Goal: Check status: Check status

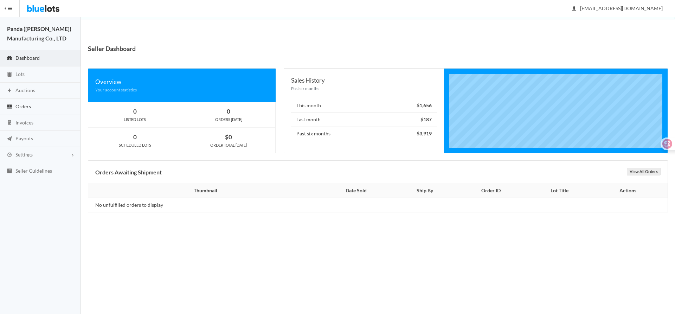
click at [28, 110] on link "Orders" at bounding box center [40, 107] width 81 height 16
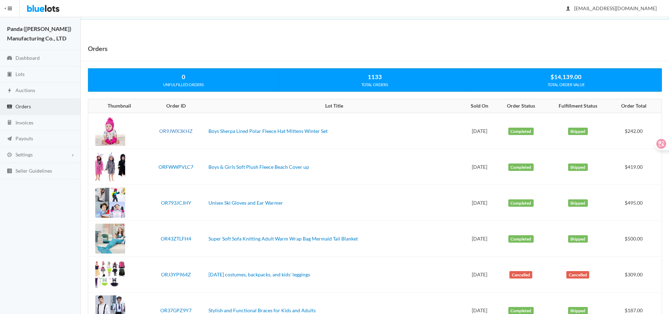
click at [187, 132] on link "OR9JWX3KHZ" at bounding box center [175, 131] width 33 height 6
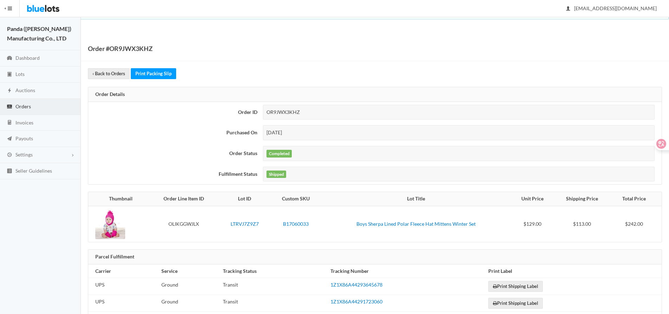
drag, startPoint x: 320, startPoint y: 113, endPoint x: 252, endPoint y: 108, distance: 68.0
click at [252, 108] on tr "Order ID OR9JWX3KHZ" at bounding box center [374, 112] width 573 height 21
copy tr "ID OR9JWX3KHZ"
click at [316, 111] on div "OR9JWX3KHZ" at bounding box center [459, 112] width 392 height 15
drag, startPoint x: 309, startPoint y: 113, endPoint x: 267, endPoint y: 112, distance: 41.8
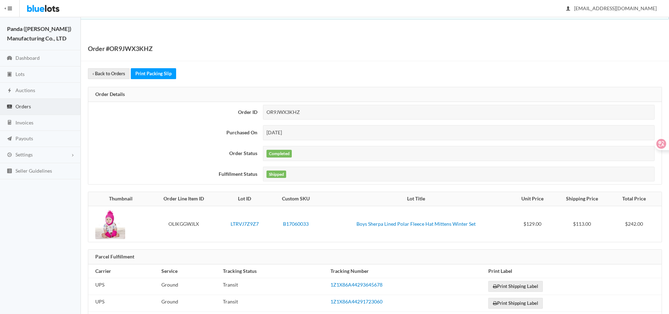
click at [267, 112] on div "OR9JWX3KHZ" at bounding box center [459, 112] width 392 height 15
copy div "OR9JWX3KHZ"
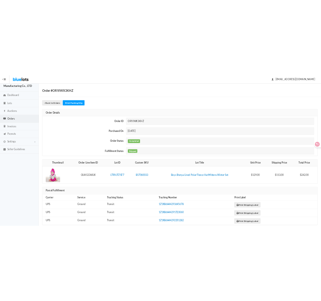
scroll to position [29, 0]
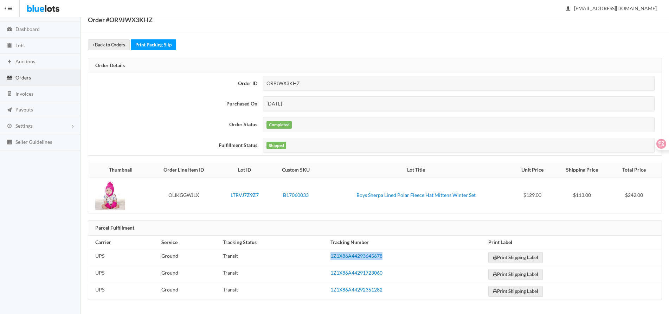
drag, startPoint x: 390, startPoint y: 253, endPoint x: 329, endPoint y: 261, distance: 62.0
click at [329, 261] on td "1Z1X86A44293645678" at bounding box center [407, 257] width 158 height 17
copy link "1Z1X86A44293645678"
drag, startPoint x: 385, startPoint y: 276, endPoint x: 329, endPoint y: 276, distance: 55.9
click at [329, 276] on td "1Z1X86A44291723060" at bounding box center [407, 274] width 158 height 17
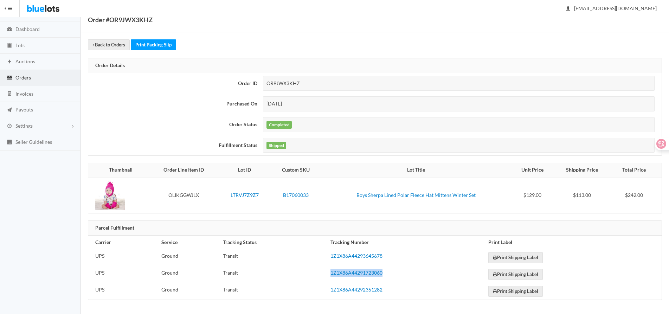
copy link "1Z1X86A44291723060"
drag, startPoint x: 387, startPoint y: 290, endPoint x: 329, endPoint y: 293, distance: 58.4
click at [329, 293] on td "1Z1X86A44292351282" at bounding box center [407, 291] width 158 height 17
copy link "1Z1X86A44292351282"
